Goal: Task Accomplishment & Management: Manage account settings

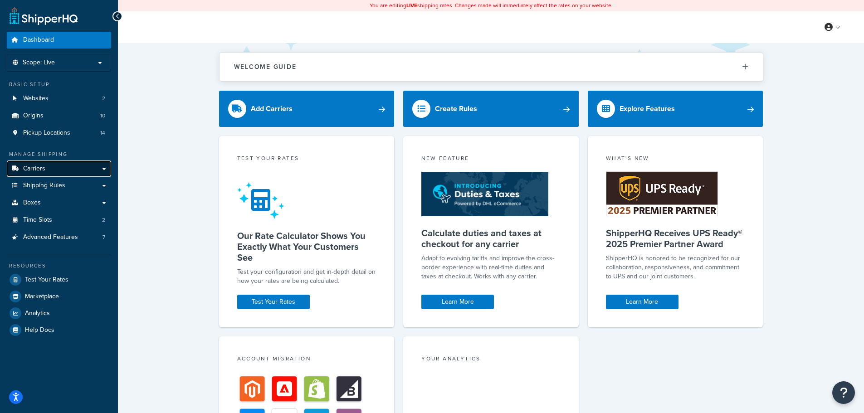
click at [45, 163] on link "Carriers" at bounding box center [59, 169] width 104 height 17
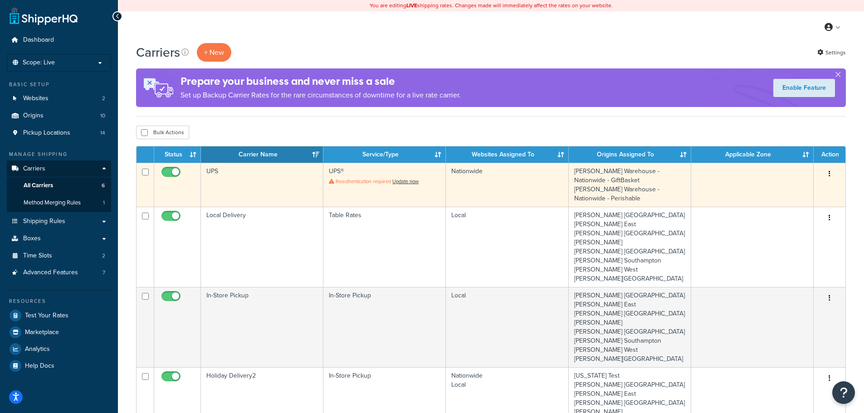
click at [240, 181] on td "UPS" at bounding box center [262, 185] width 122 height 44
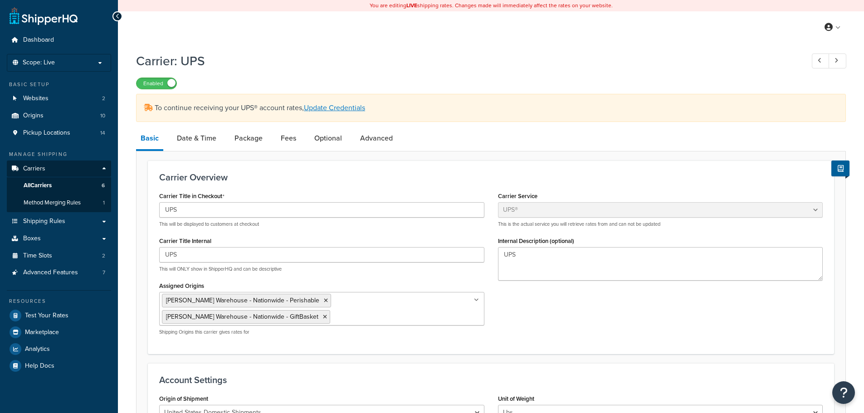
select select "ups"
select select "2"
click at [199, 141] on link "Date & Time" at bounding box center [196, 138] width 49 height 22
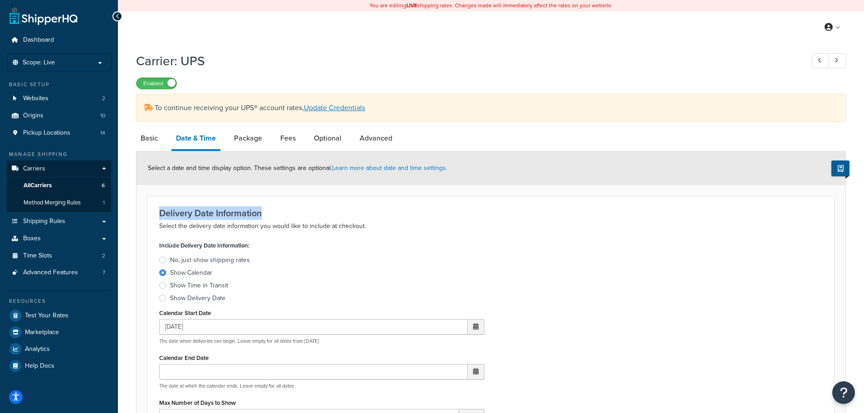
drag, startPoint x: 159, startPoint y: 211, endPoint x: 284, endPoint y: 210, distance: 125.2
click at [284, 210] on div "Delivery Date Information Select the delivery date information you would like t…" at bounding box center [491, 410] width 686 height 429
click at [204, 242] on label "Include Delivery Date Information:" at bounding box center [204, 245] width 90 height 13
drag, startPoint x: 181, startPoint y: 244, endPoint x: 250, endPoint y: 242, distance: 69.0
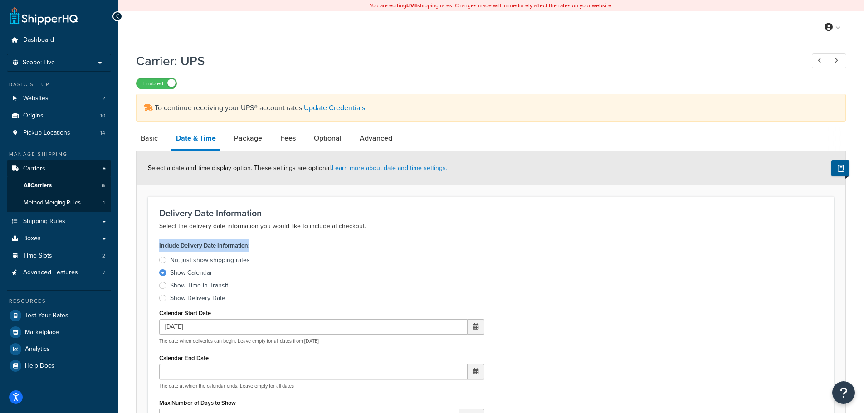
copy label "Include Delivery Date Information:"
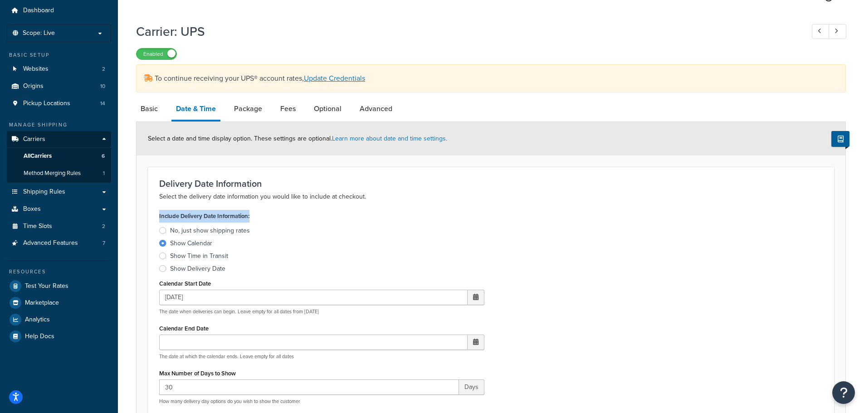
scroll to position [45, 0]
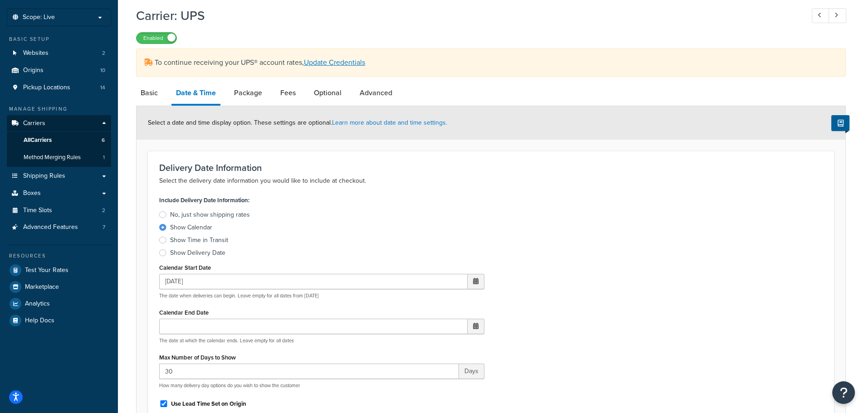
click at [165, 252] on div at bounding box center [162, 252] width 7 height 7
click at [0, 0] on input "Show Delivery Date" at bounding box center [0, 0] width 0 height 0
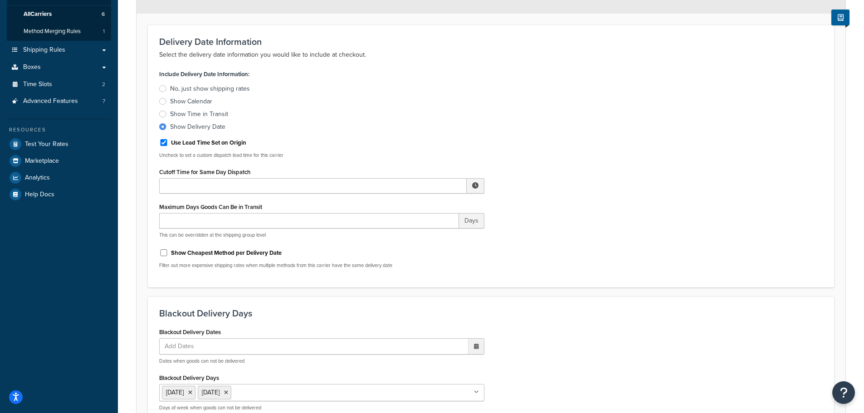
scroll to position [181, 0]
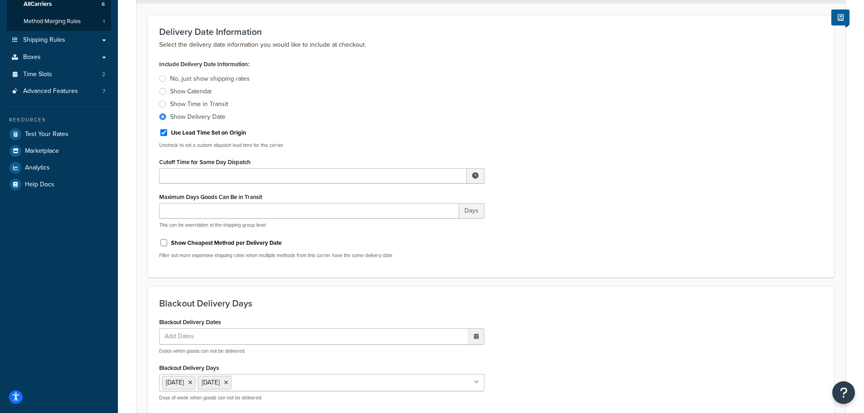
click at [162, 93] on div at bounding box center [162, 91] width 7 height 7
click at [0, 0] on input "Show Calendar" at bounding box center [0, 0] width 0 height 0
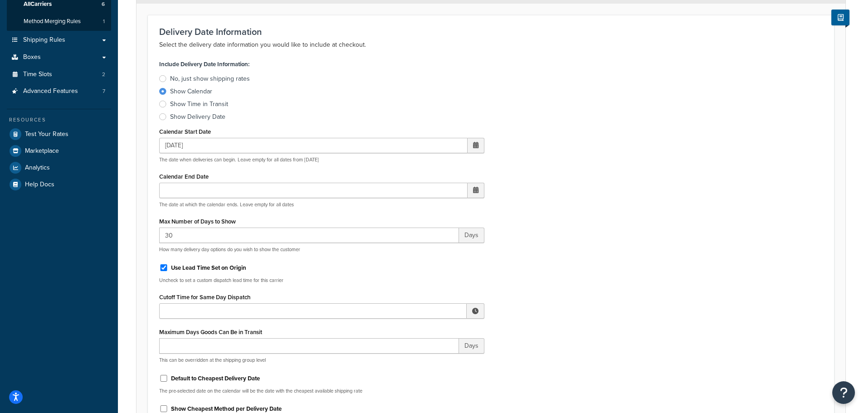
click at [161, 117] on div at bounding box center [162, 116] width 7 height 7
click at [0, 0] on input "Show Delivery Date" at bounding box center [0, 0] width 0 height 0
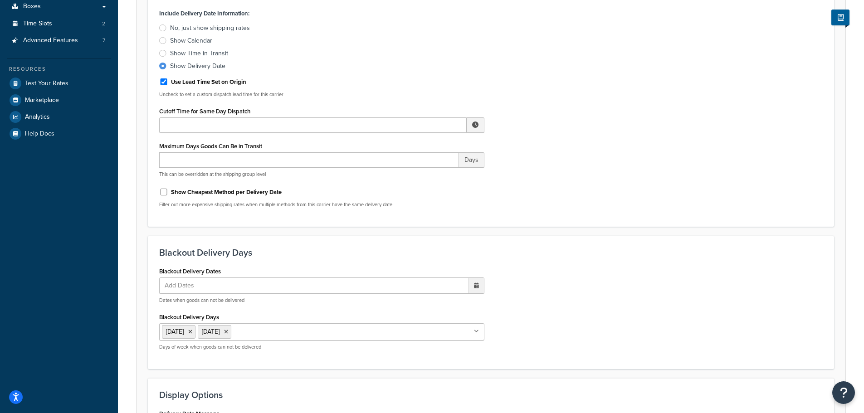
scroll to position [227, 0]
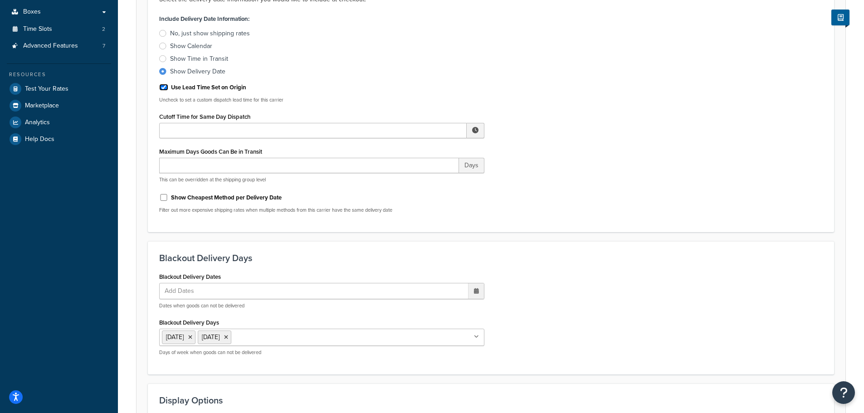
click at [165, 89] on input "Use Lead Time Set on Origin" at bounding box center [163, 87] width 9 height 7
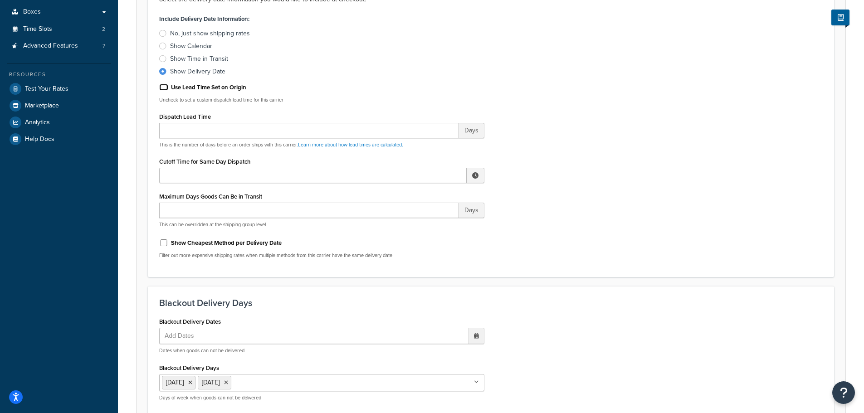
click at [165, 89] on input "Use Lead Time Set on Origin" at bounding box center [163, 87] width 9 height 7
checkbox input "true"
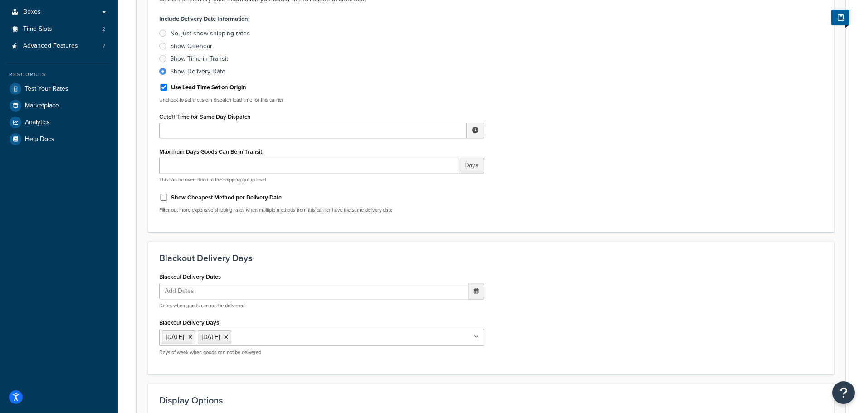
click at [626, 141] on div "Include Delivery Date Information: No, just show shipping rates Show Calendar S…" at bounding box center [490, 116] width 677 height 209
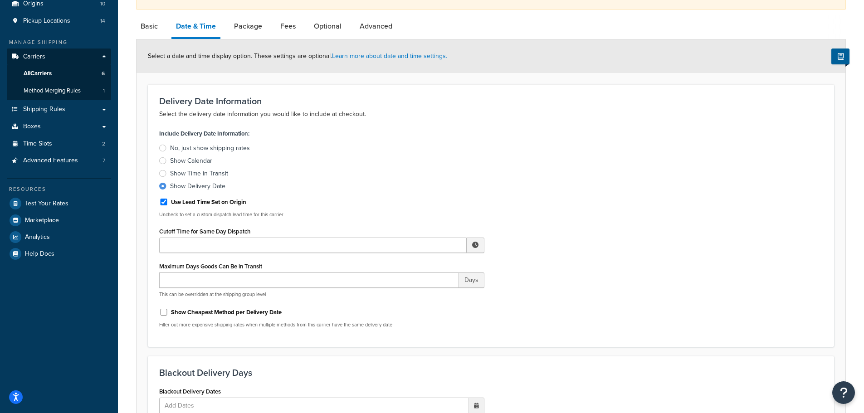
scroll to position [91, 0]
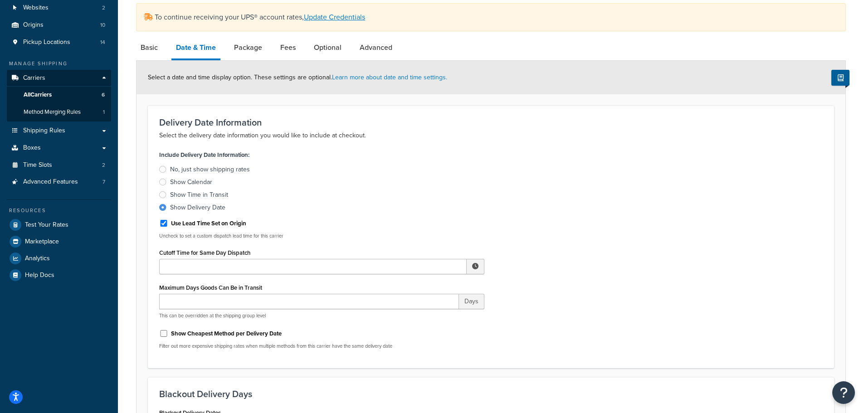
click at [161, 182] on div at bounding box center [162, 182] width 7 height 7
click at [0, 0] on input "Show Calendar" at bounding box center [0, 0] width 0 height 0
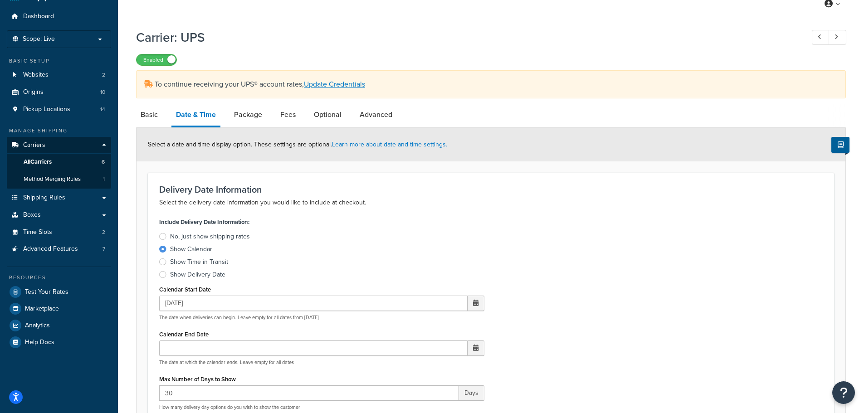
scroll to position [45, 0]
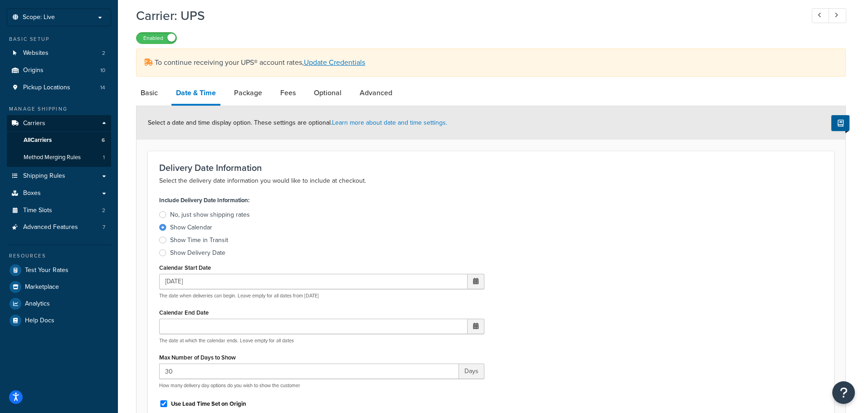
drag, startPoint x: 777, startPoint y: 30, endPoint x: 759, endPoint y: 29, distance: 17.7
click at [777, 30] on div "Carrier: UPS Enabled" at bounding box center [491, 23] width 710 height 42
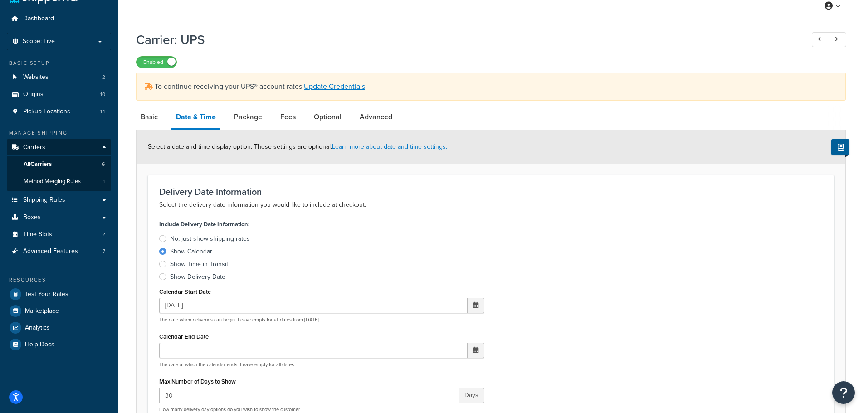
scroll to position [0, 0]
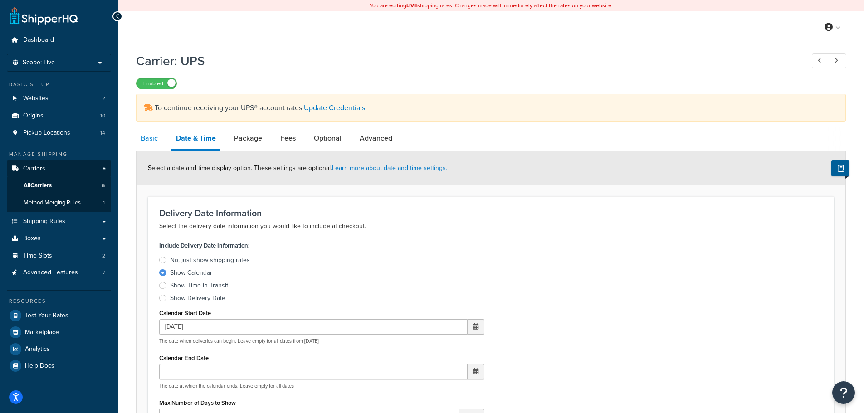
click at [146, 141] on link "Basic" at bounding box center [149, 138] width 26 height 22
select select "ups"
select select "2"
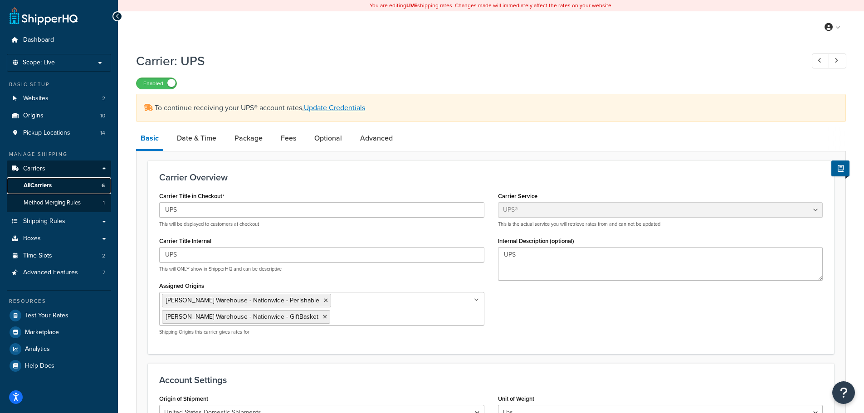
click at [37, 185] on span "All Carriers" at bounding box center [38, 186] width 28 height 8
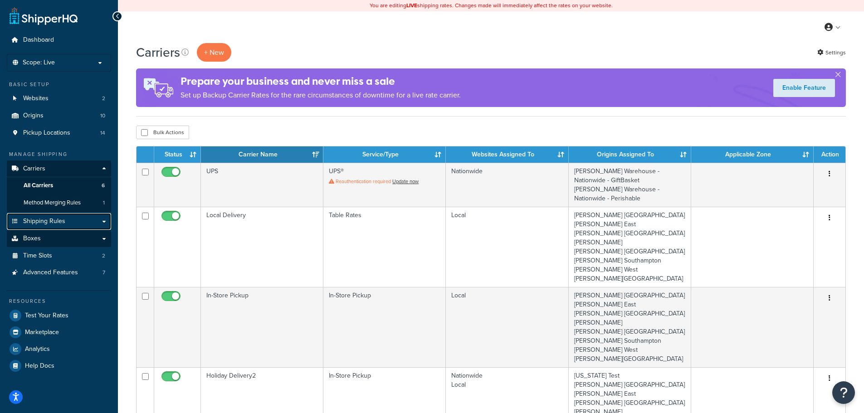
drag, startPoint x: 39, startPoint y: 222, endPoint x: 70, endPoint y: 231, distance: 32.0
click at [39, 222] on span "Shipping Rules" at bounding box center [44, 222] width 42 height 8
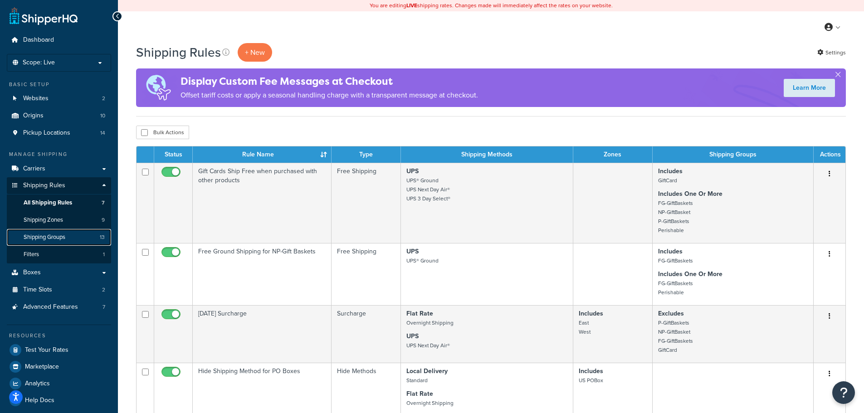
click at [57, 238] on span "Shipping Groups" at bounding box center [45, 238] width 42 height 8
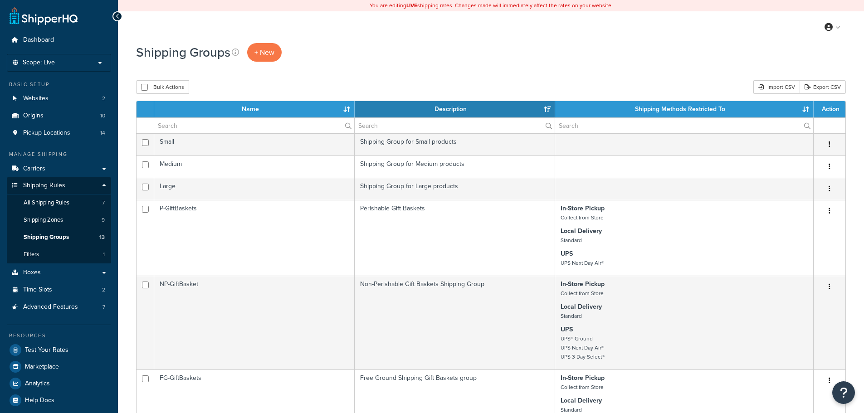
select select "15"
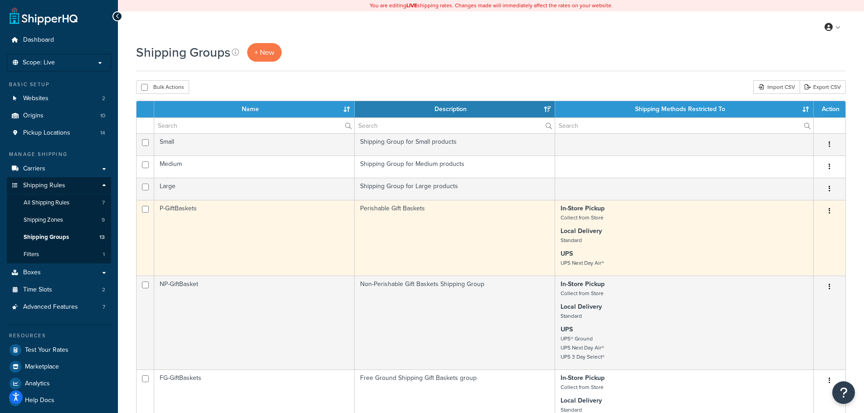
click at [321, 224] on td "P-GiftBaskets" at bounding box center [254, 238] width 200 height 76
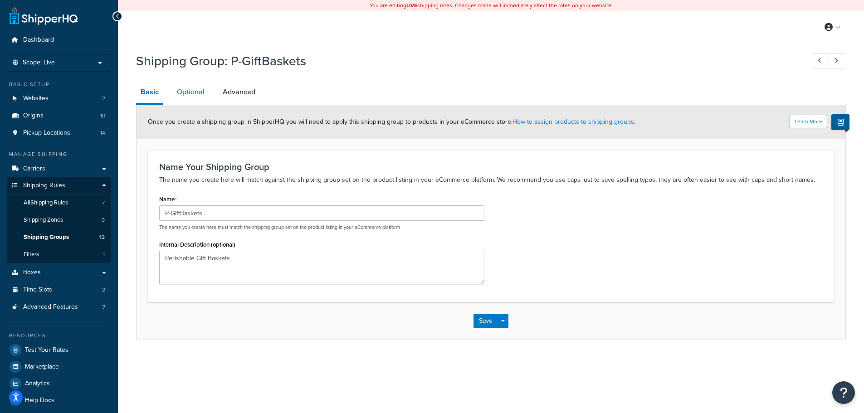
drag, startPoint x: 191, startPoint y: 89, endPoint x: 196, endPoint y: 90, distance: 4.6
click at [191, 89] on link "Optional" at bounding box center [190, 92] width 37 height 22
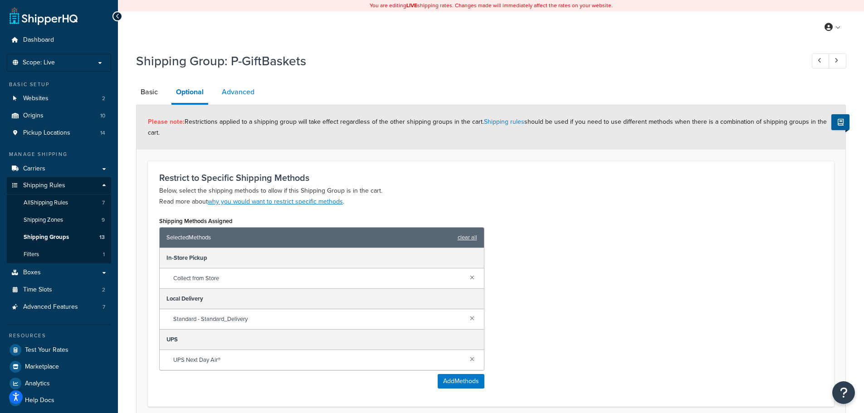
click at [232, 89] on link "Advanced" at bounding box center [238, 92] width 42 height 22
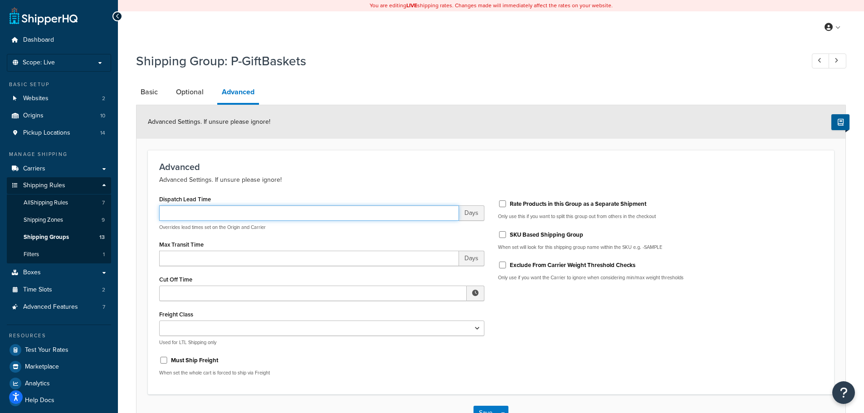
click at [220, 213] on input "Dispatch Lead Time" at bounding box center [309, 212] width 300 height 15
click at [323, 162] on h3 "Advanced" at bounding box center [491, 167] width 664 height 10
click at [55, 235] on span "Shipping Groups" at bounding box center [46, 238] width 45 height 8
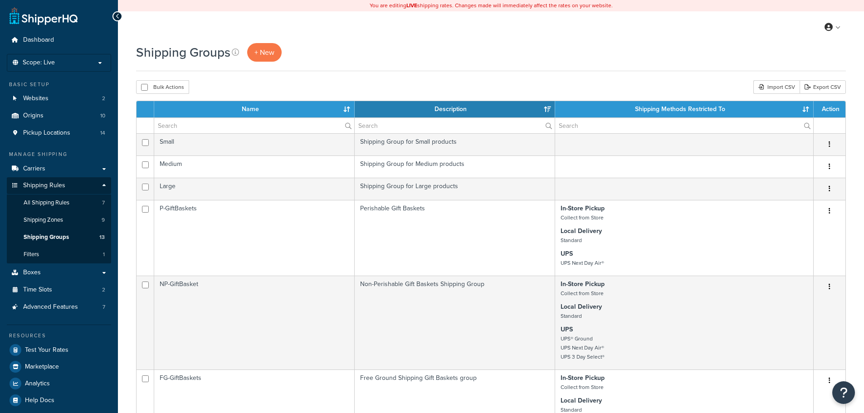
select select "15"
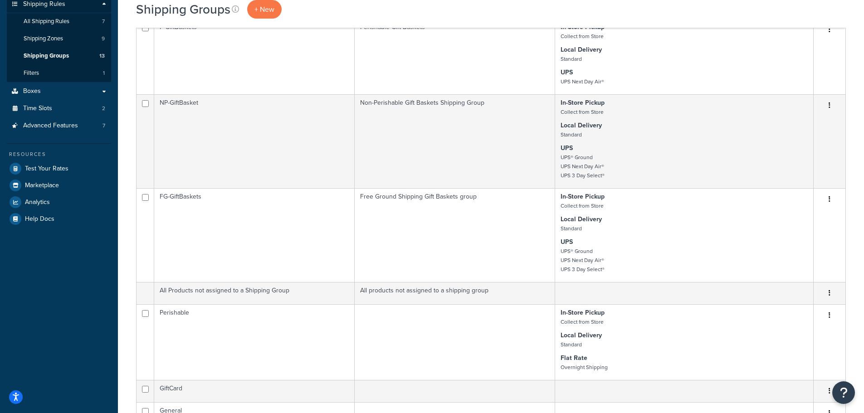
scroll to position [136, 0]
